Goal: Task Accomplishment & Management: Manage account settings

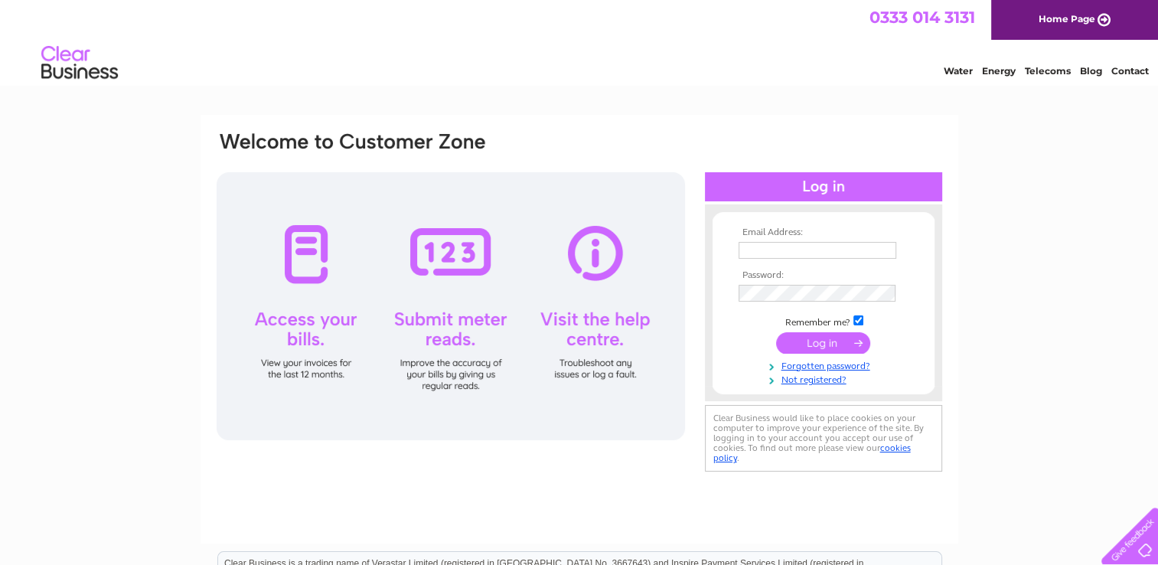
type input "bothwellbc@hotmail.com"
click at [825, 343] on input "submit" at bounding box center [823, 342] width 94 height 21
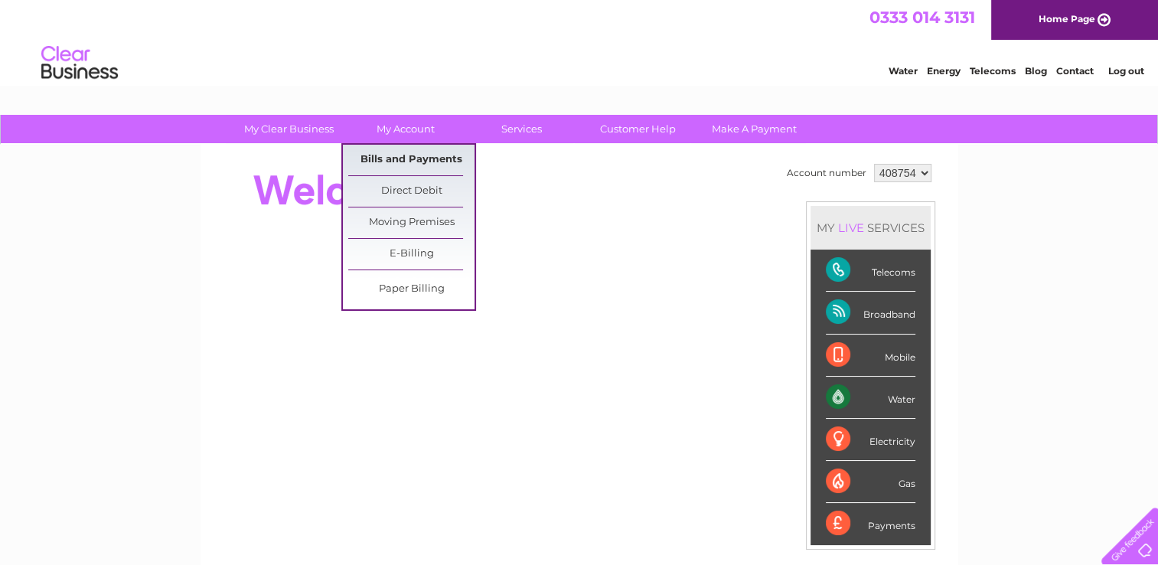
click at [412, 155] on link "Bills and Payments" at bounding box center [411, 160] width 126 height 31
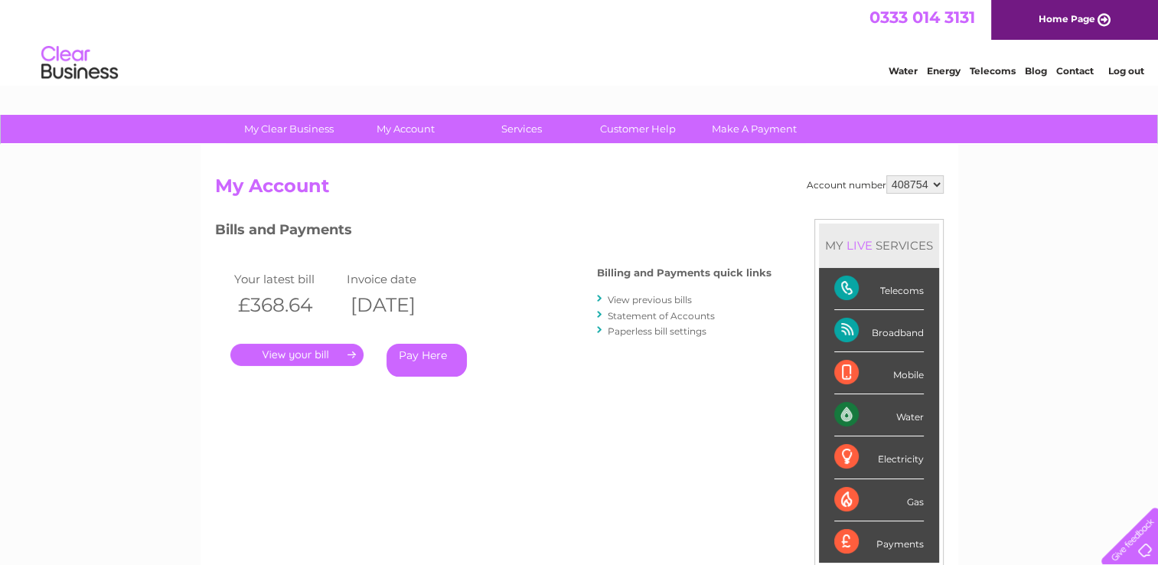
click at [327, 350] on link "." at bounding box center [296, 355] width 133 height 22
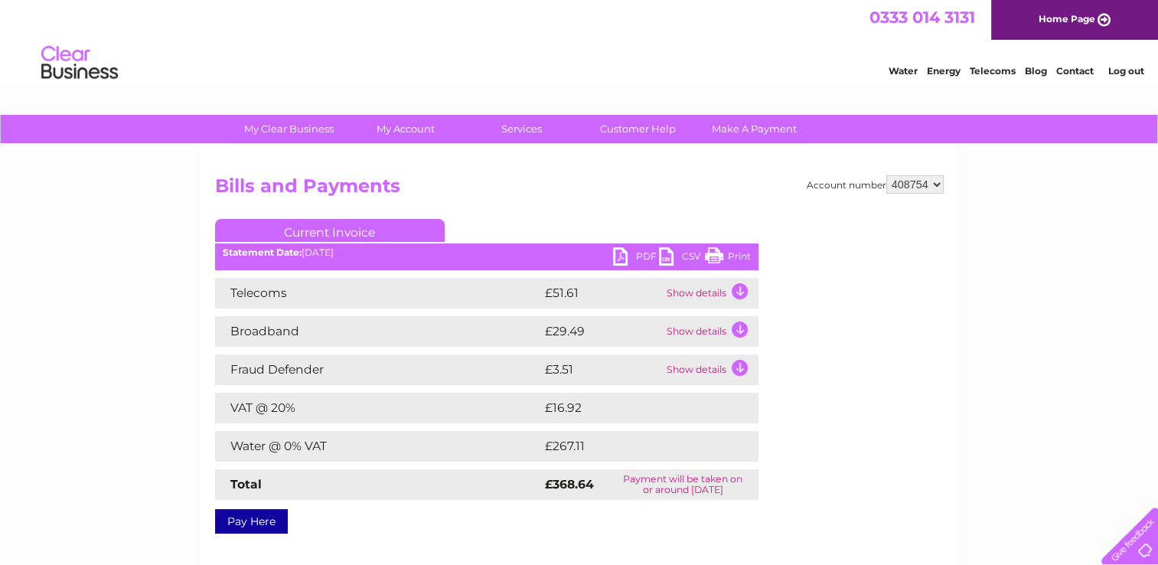
drag, startPoint x: 735, startPoint y: 251, endPoint x: 128, endPoint y: 474, distance: 646.7
click at [735, 251] on link "Print" at bounding box center [728, 258] width 46 height 22
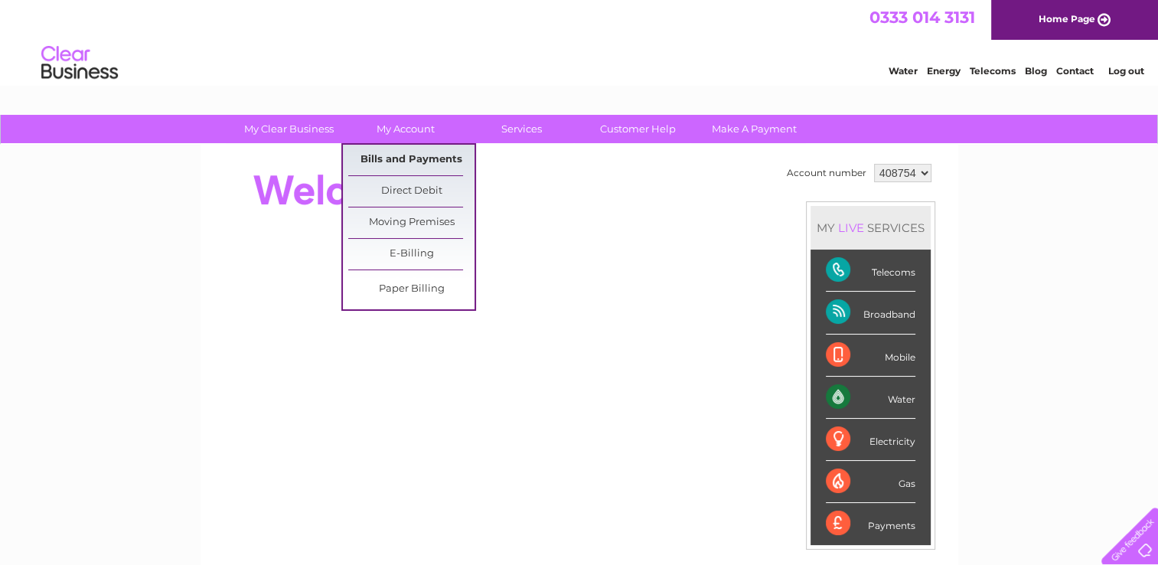
click at [411, 155] on link "Bills and Payments" at bounding box center [411, 160] width 126 height 31
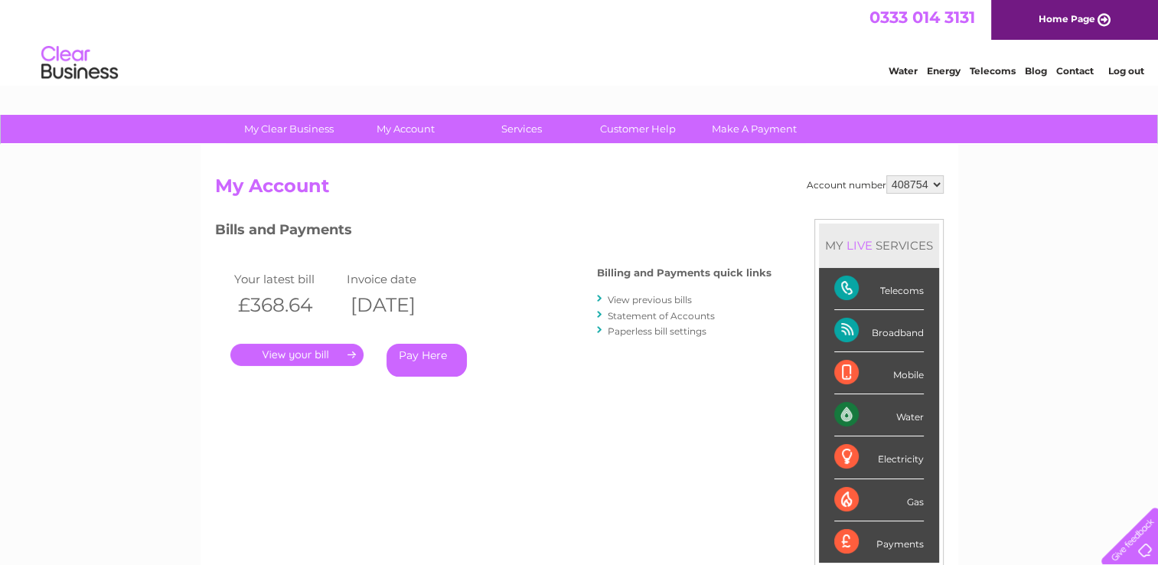
click at [649, 295] on link "View previous bills" at bounding box center [650, 299] width 84 height 11
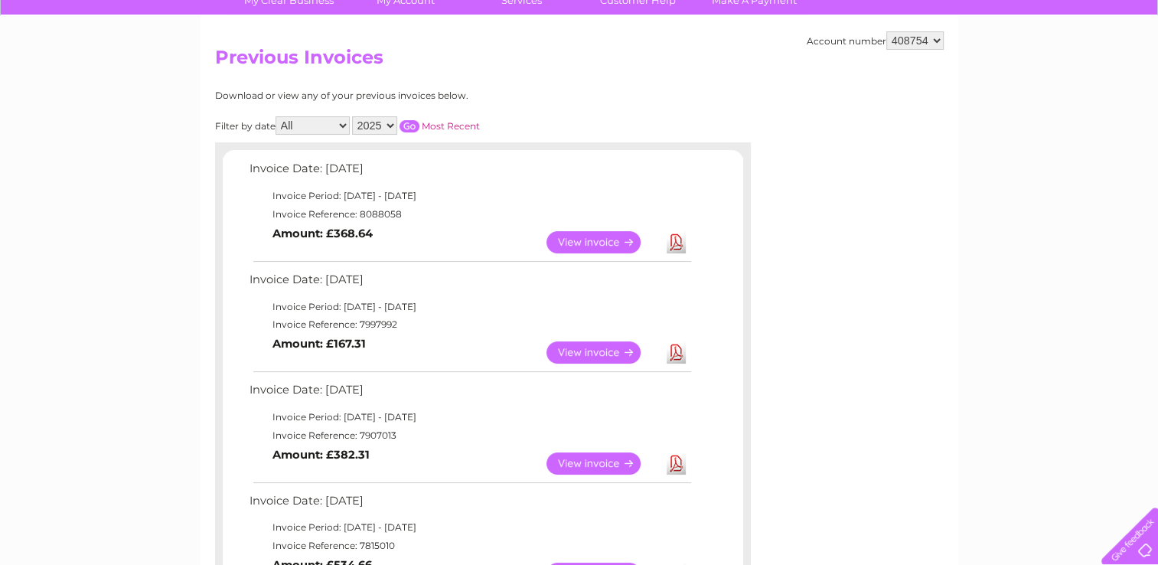
scroll to position [153, 0]
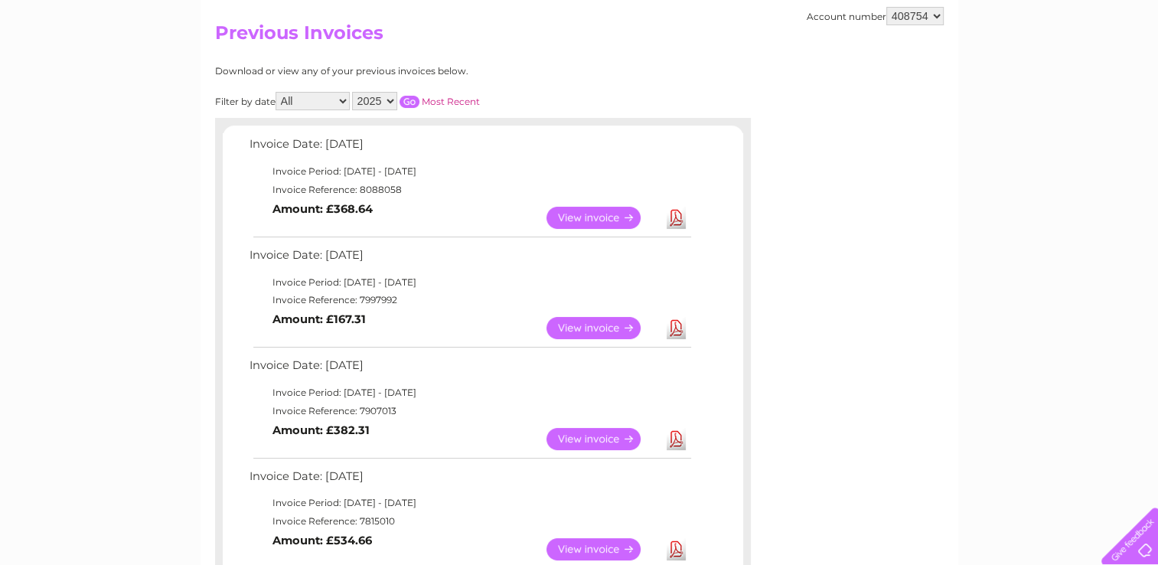
click at [599, 328] on link "View" at bounding box center [602, 328] width 112 height 22
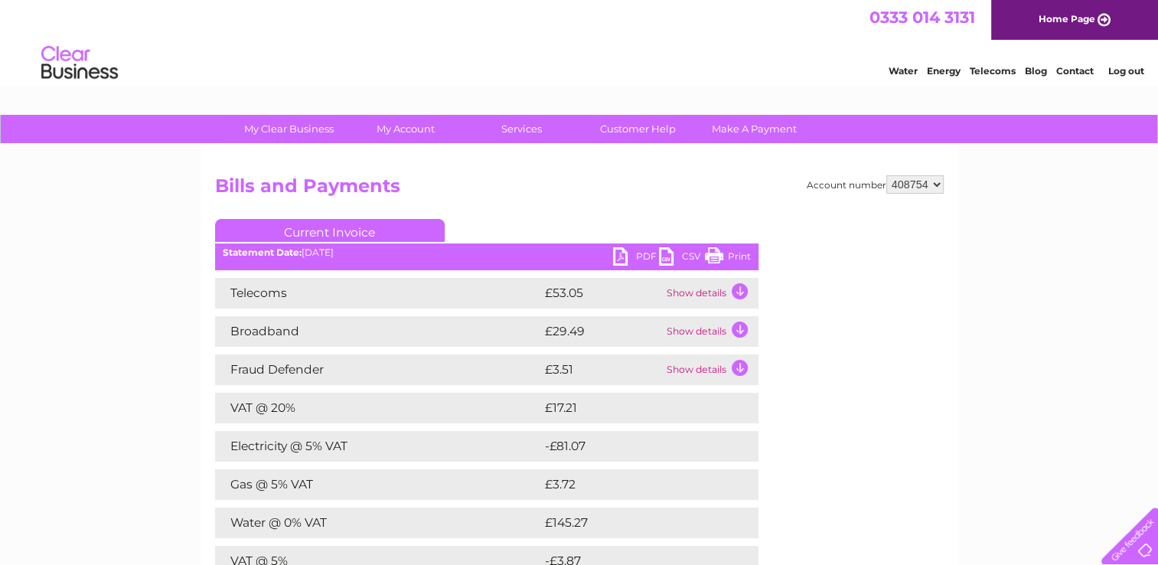
click at [739, 253] on link "Print" at bounding box center [728, 258] width 46 height 22
